Goal: Check status: Check status

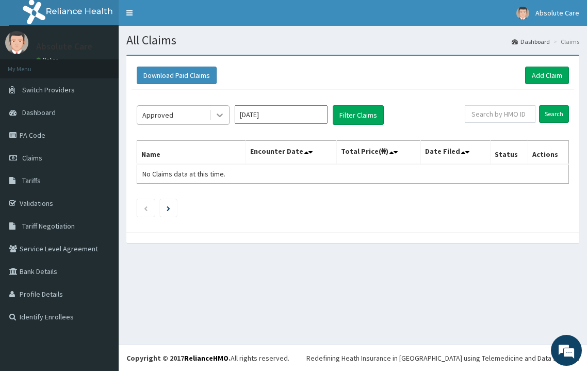
click at [217, 116] on icon at bounding box center [219, 115] width 10 height 10
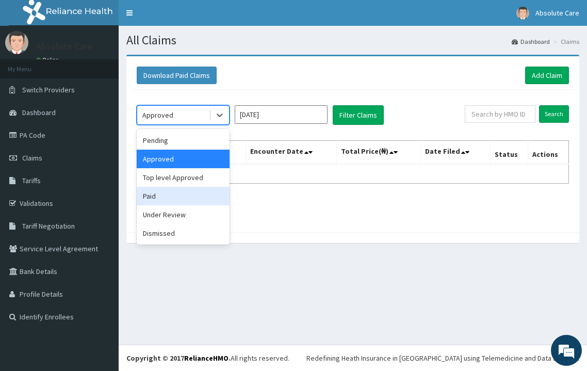
click at [187, 194] on div "Paid" at bounding box center [183, 196] width 93 height 19
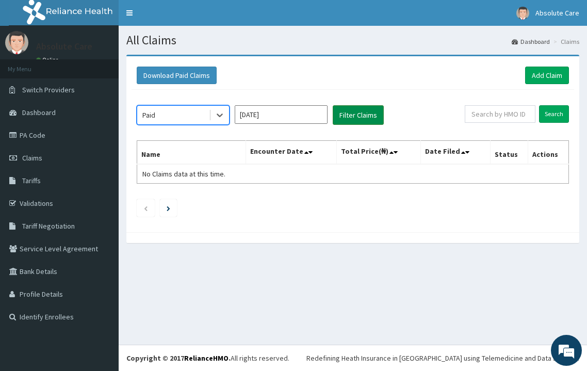
click at [350, 119] on button "Filter Claims" at bounding box center [357, 115] width 51 height 20
click at [269, 116] on input "[DATE]" at bounding box center [281, 114] width 93 height 19
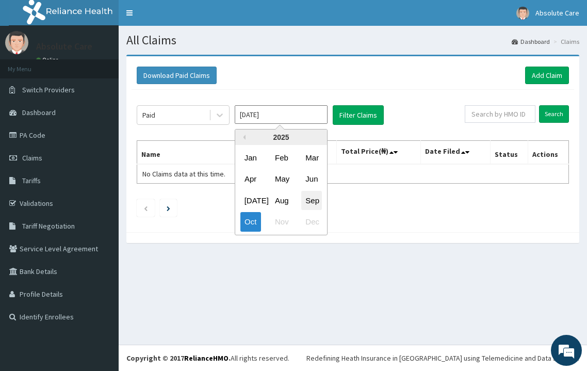
click at [312, 198] on div "Sep" at bounding box center [311, 200] width 21 height 19
type input "[DATE]"
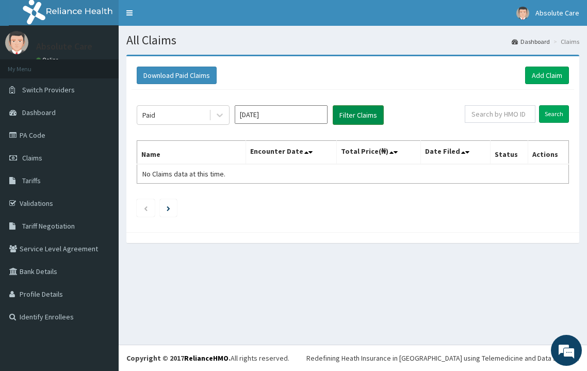
click at [356, 114] on button "Filter Claims" at bounding box center [357, 115] width 51 height 20
click at [222, 112] on icon at bounding box center [219, 115] width 10 height 10
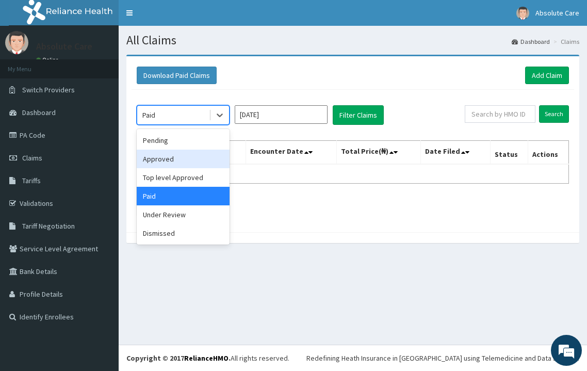
click at [190, 159] on div "Approved" at bounding box center [183, 158] width 93 height 19
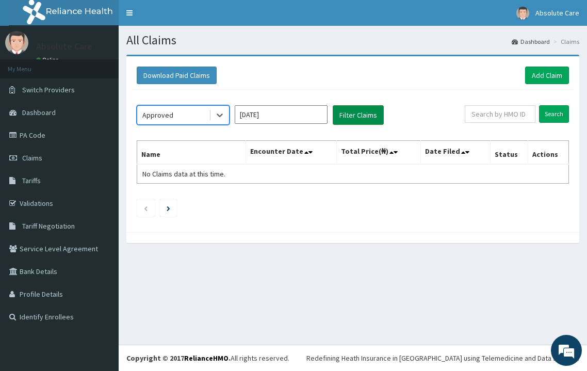
click at [357, 115] on button "Filter Claims" at bounding box center [357, 115] width 51 height 20
click at [221, 112] on icon at bounding box center [219, 115] width 10 height 10
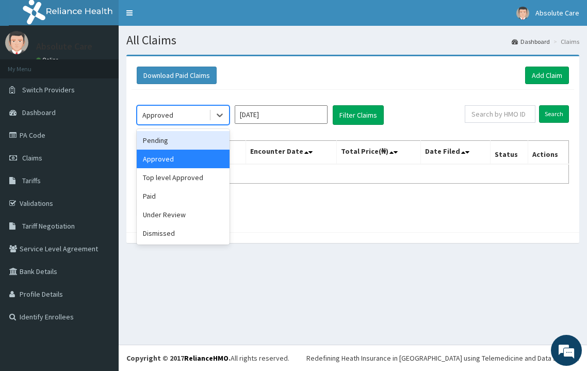
click at [195, 141] on div "Pending" at bounding box center [183, 140] width 93 height 19
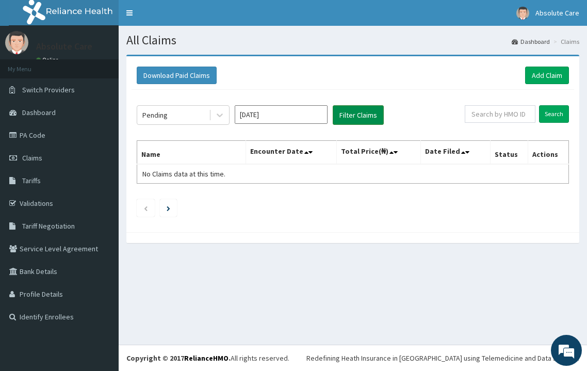
click at [356, 116] on button "Filter Claims" at bounding box center [357, 115] width 51 height 20
click at [36, 136] on link "PA Code" at bounding box center [59, 135] width 119 height 23
